Goal: Task Accomplishment & Management: Manage account settings

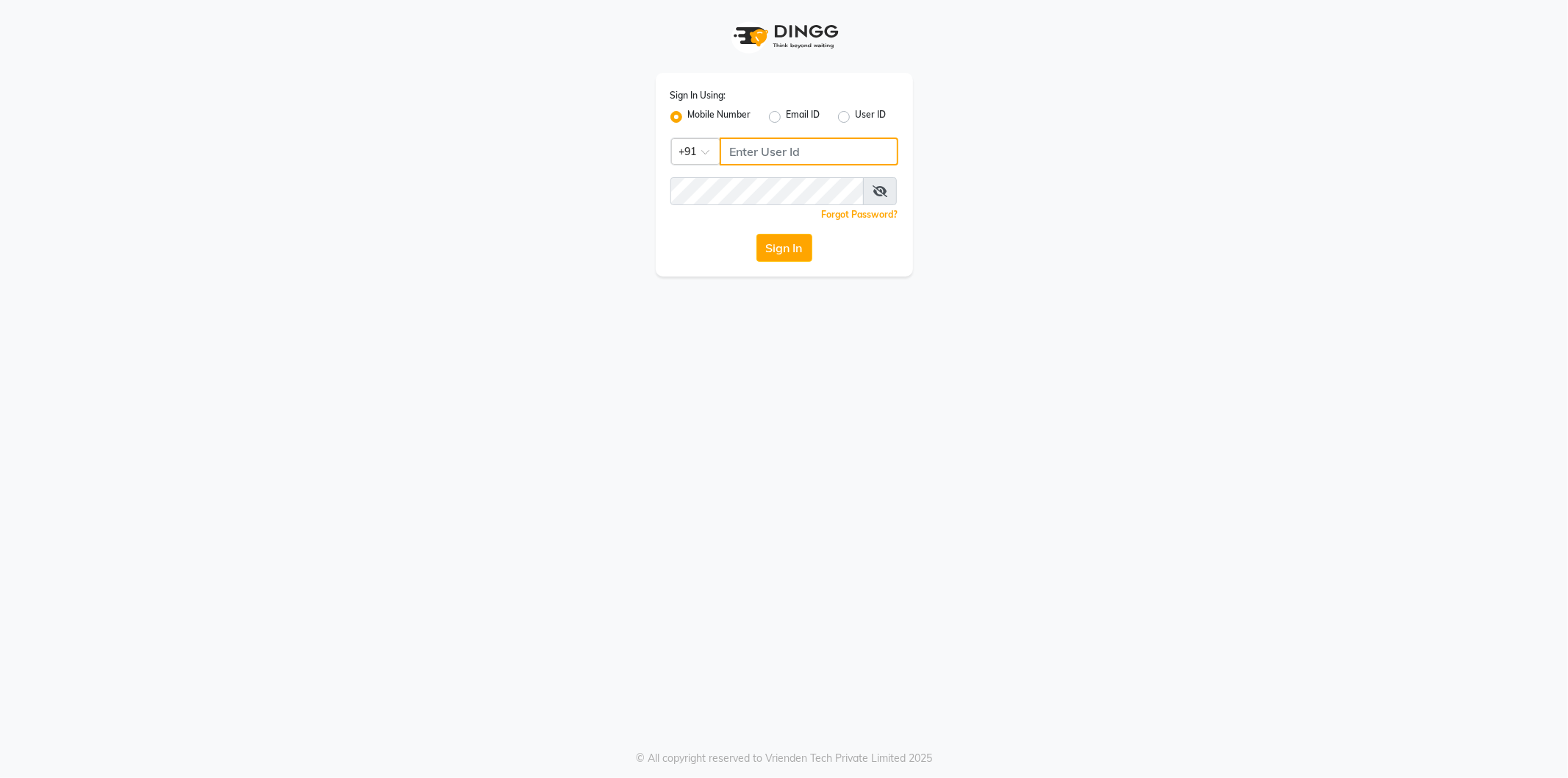
click at [799, 150] on input "Username" at bounding box center [808, 151] width 178 height 28
click at [856, 113] on label "User ID" at bounding box center [871, 116] width 31 height 17
click at [856, 113] on input "User ID" at bounding box center [860, 112] width 10 height 10
radio input "true"
radio input "false"
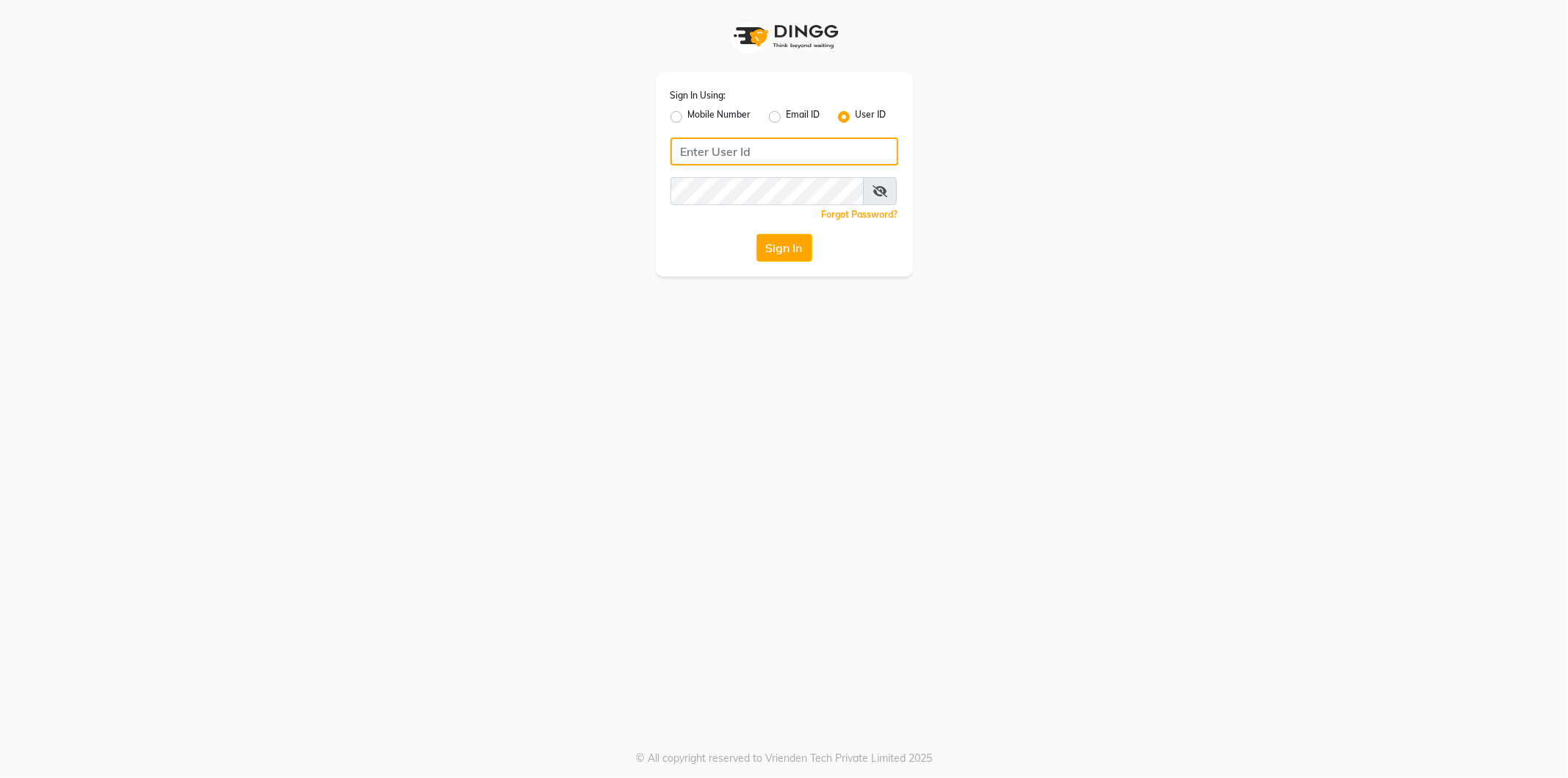
click at [762, 155] on input "Username" at bounding box center [784, 151] width 228 height 28
click at [688, 156] on input "Limraz123" at bounding box center [784, 151] width 228 height 28
click at [756, 233] on button "Sign In" at bounding box center [784, 247] width 56 height 28
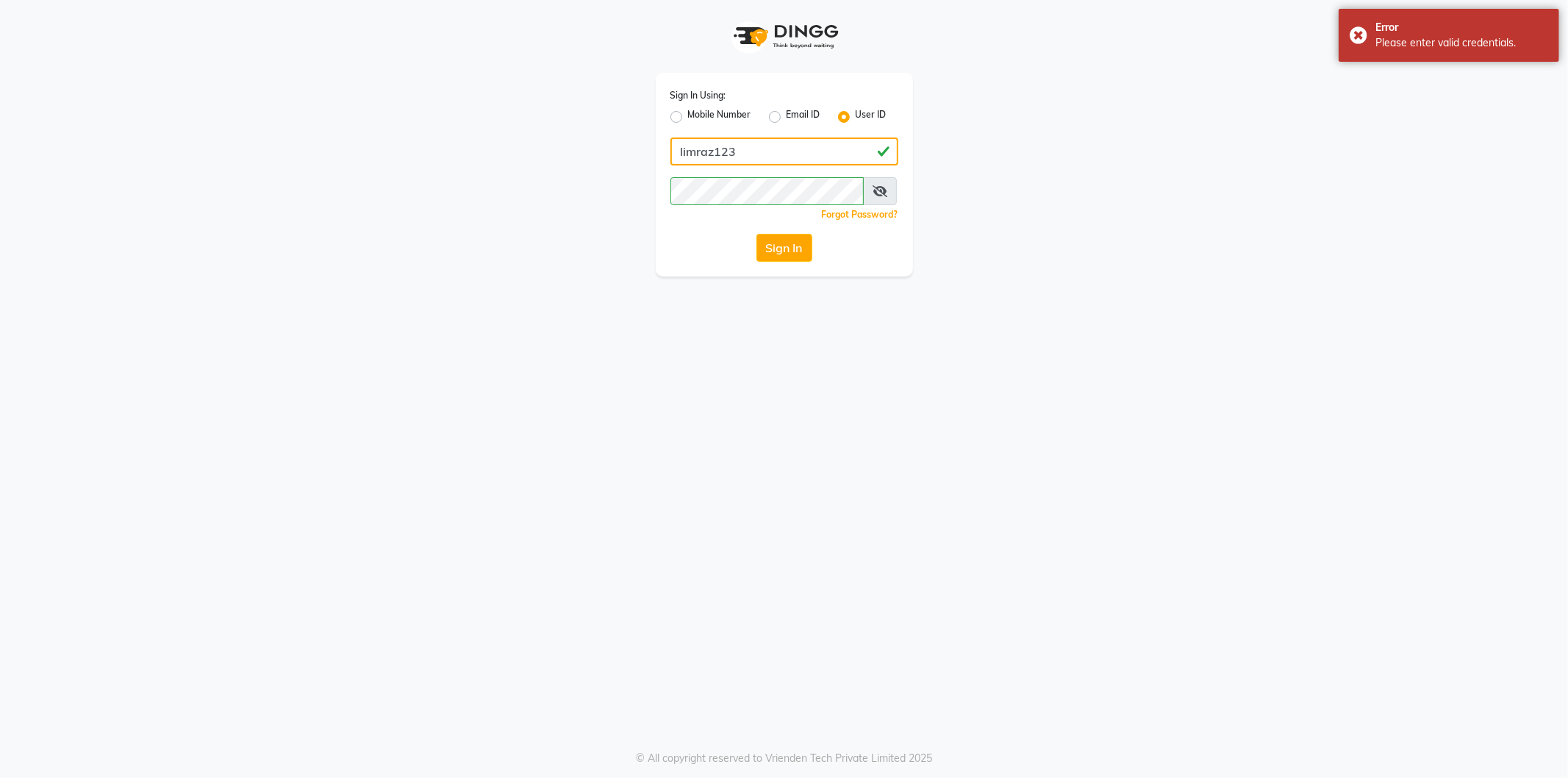
click at [759, 154] on input "limraz123" at bounding box center [784, 151] width 228 height 28
click at [713, 150] on input "limraz123" at bounding box center [784, 151] width 228 height 28
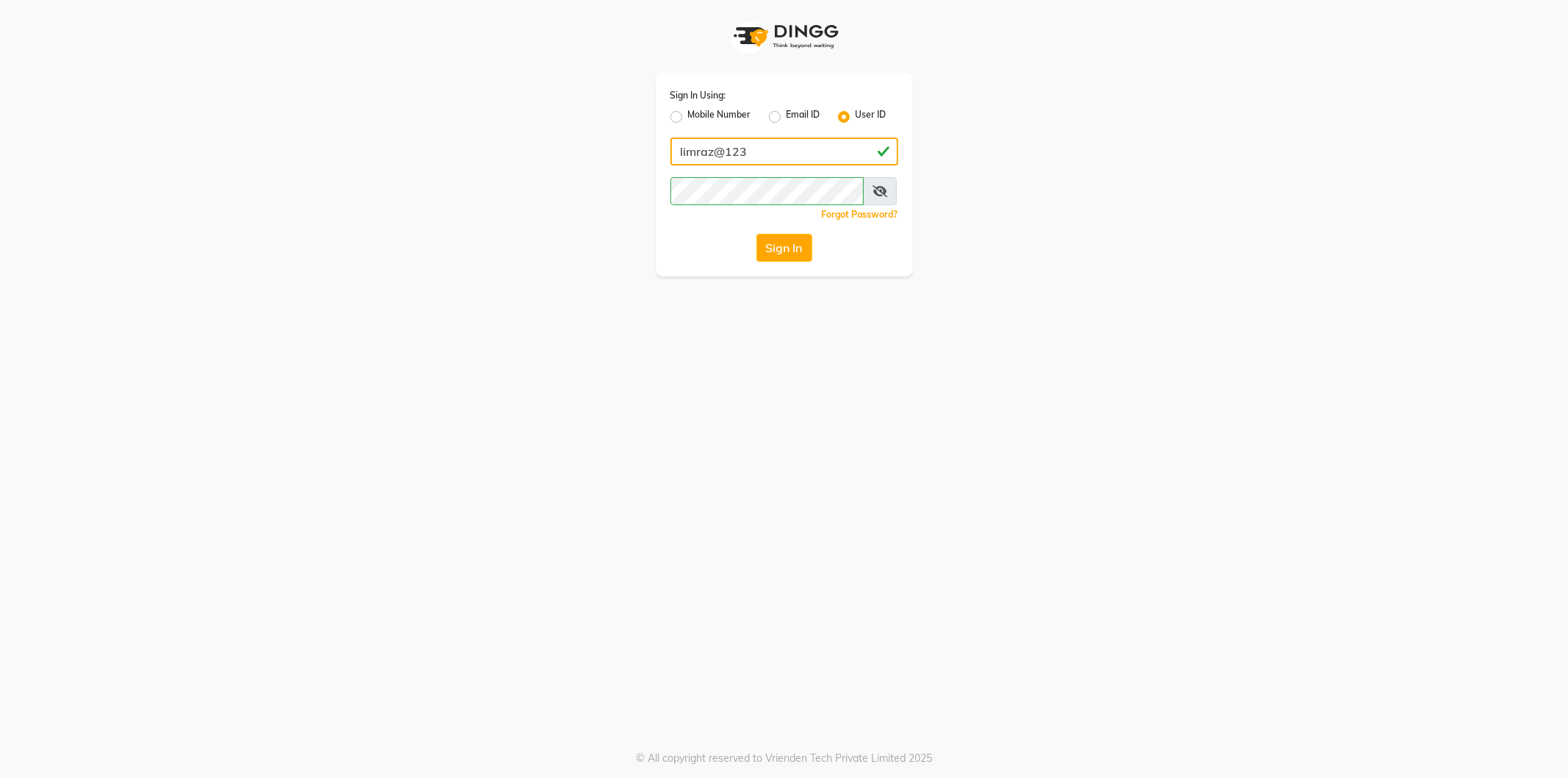
click at [756, 233] on button "Sign In" at bounding box center [784, 247] width 56 height 28
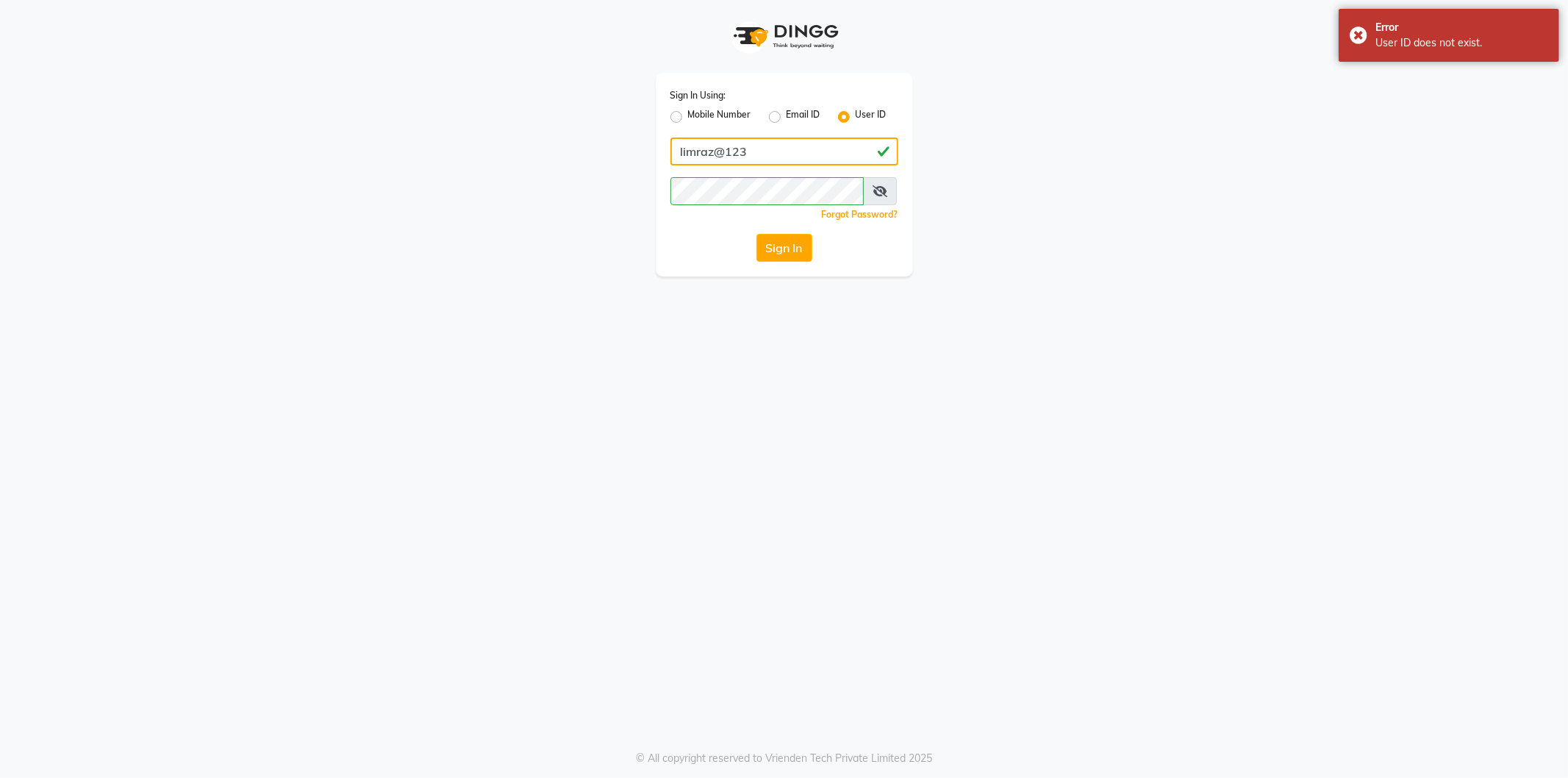
drag, startPoint x: 720, startPoint y: 148, endPoint x: 774, endPoint y: 168, distance: 57.6
click at [724, 148] on input "limraz@123" at bounding box center [784, 151] width 228 height 28
type input "limraz123"
click at [590, 171] on div "Sign In Using: Mobile Number Email ID User ID limraz123 Remember me Forgot Pass…" at bounding box center [784, 138] width 838 height 276
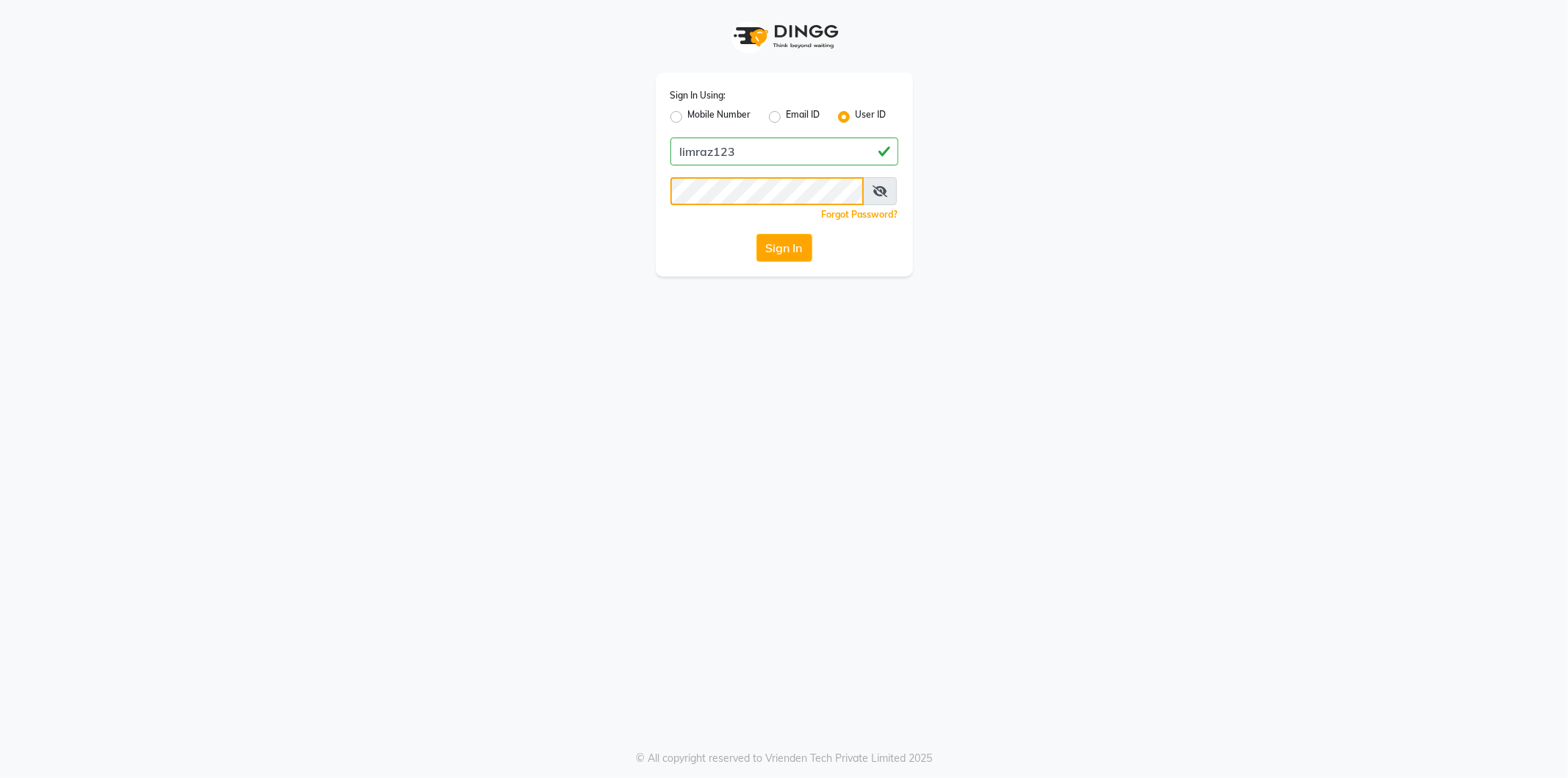
click at [756, 233] on button "Sign In" at bounding box center [784, 247] width 56 height 28
